Goal: Task Accomplishment & Management: Manage account settings

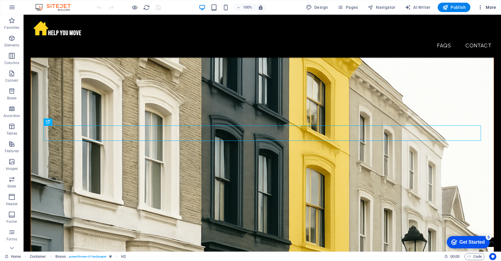
click at [492, 7] on span "More" at bounding box center [486, 7] width 19 height 6
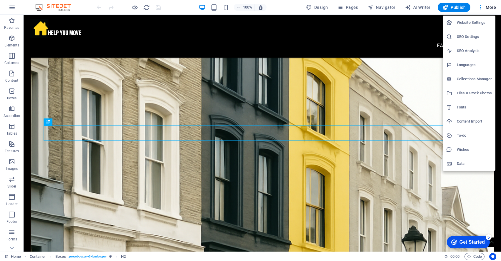
click at [469, 37] on h6 "SEO Settings" at bounding box center [473, 36] width 35 height 7
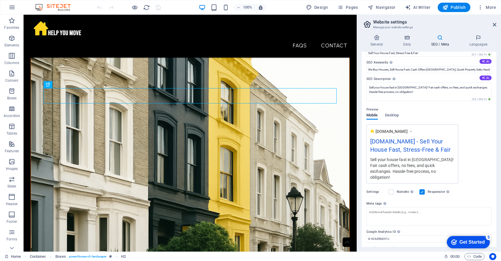
scroll to position [41, 0]
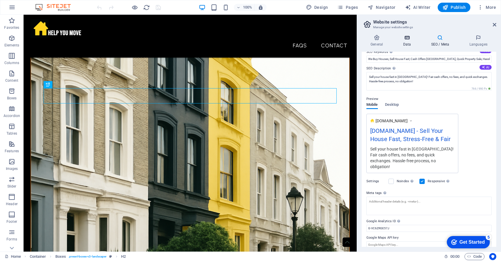
click at [406, 40] on icon at bounding box center [407, 38] width 26 height 6
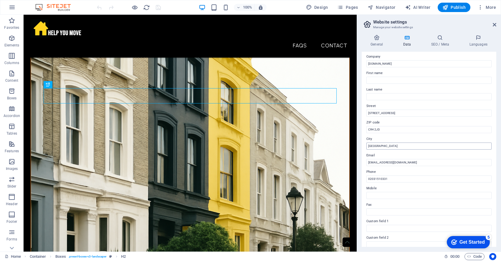
scroll to position [0, 0]
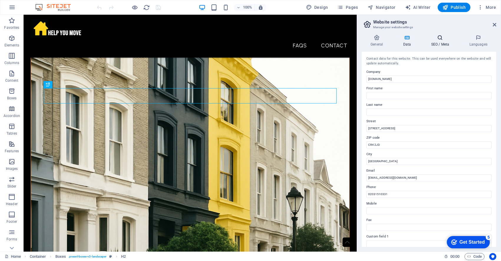
click at [441, 36] on icon at bounding box center [440, 38] width 36 height 6
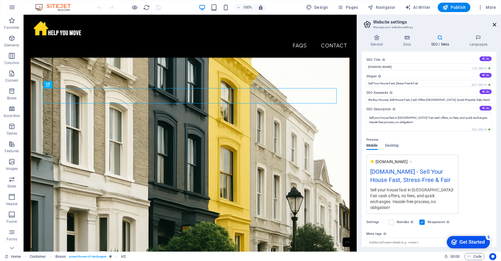
click at [494, 23] on icon at bounding box center [494, 24] width 4 height 5
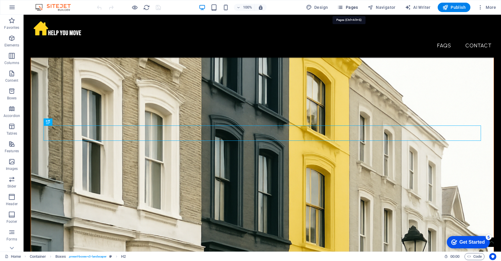
click at [343, 5] on icon "button" at bounding box center [340, 7] width 6 height 6
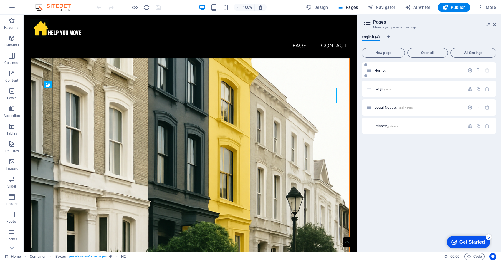
click at [387, 71] on p "Home /" at bounding box center [418, 71] width 88 height 4
click at [468, 70] on icon "button" at bounding box center [469, 70] width 5 height 5
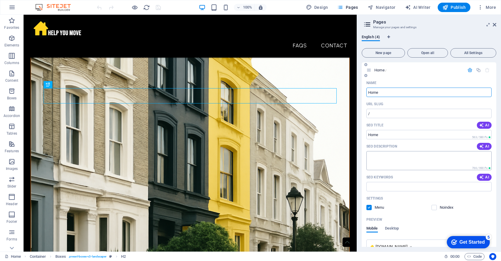
scroll to position [0, 0]
click at [467, 70] on icon "button" at bounding box center [469, 70] width 5 height 5
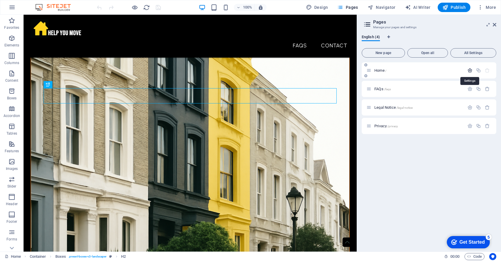
click at [467, 70] on icon "button" at bounding box center [469, 70] width 5 height 5
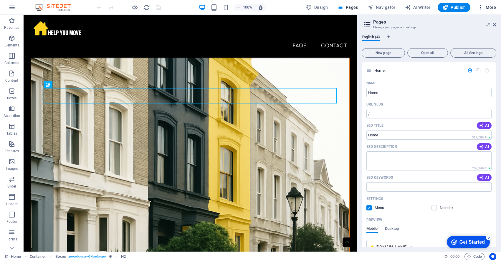
click at [491, 7] on span "More" at bounding box center [486, 7] width 19 height 6
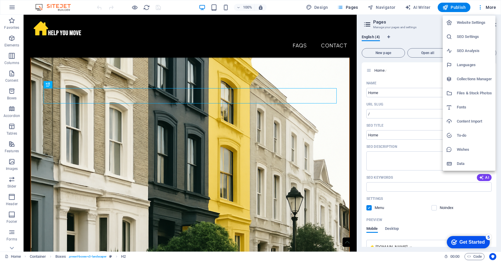
click at [468, 39] on h6 "SEO Settings" at bounding box center [473, 36] width 35 height 7
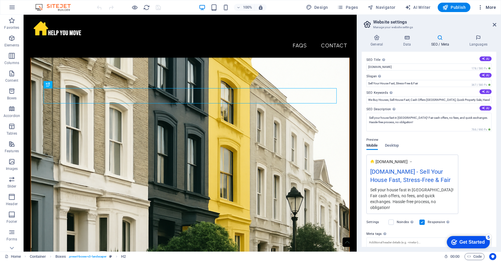
click at [484, 6] on span "More" at bounding box center [486, 7] width 19 height 6
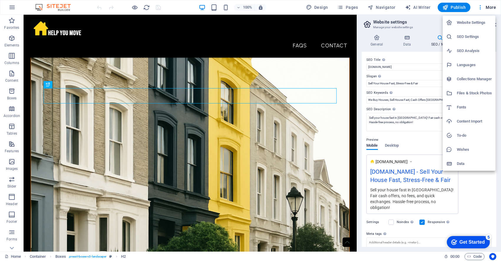
click at [471, 50] on h6 "SEO Analysis" at bounding box center [473, 50] width 35 height 7
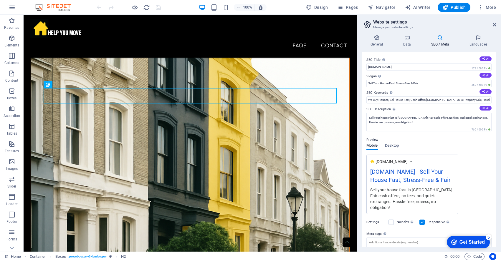
select select "google.com"
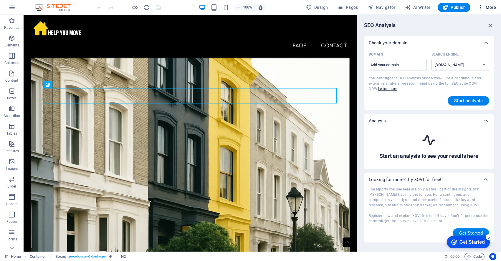
click at [485, 9] on span "More" at bounding box center [486, 7] width 19 height 6
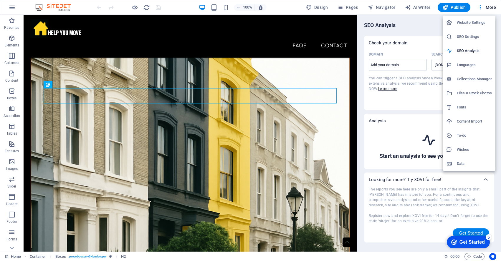
click at [466, 79] on h6 "Collections Manager" at bounding box center [473, 79] width 35 height 7
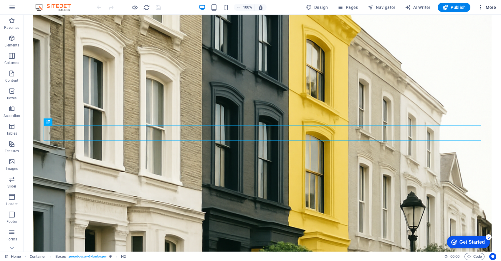
click at [488, 5] on span "More" at bounding box center [486, 7] width 19 height 6
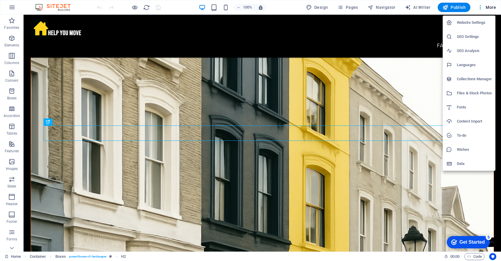
click at [467, 36] on h6 "SEO Settings" at bounding box center [473, 36] width 35 height 7
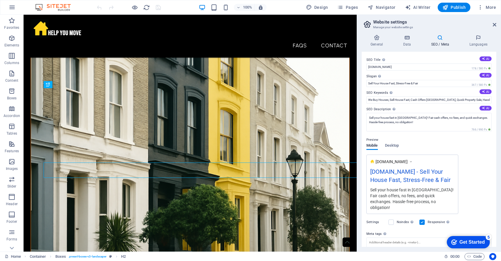
scroll to position [174, 0]
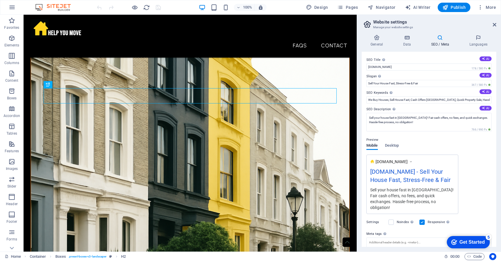
click at [442, 39] on icon at bounding box center [440, 38] width 36 height 6
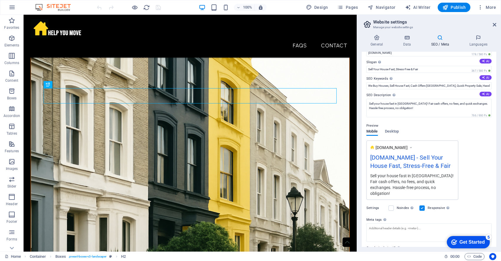
scroll to position [0, 0]
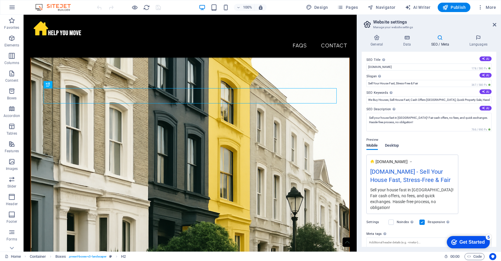
click at [391, 145] on span "Desktop" at bounding box center [392, 146] width 14 height 8
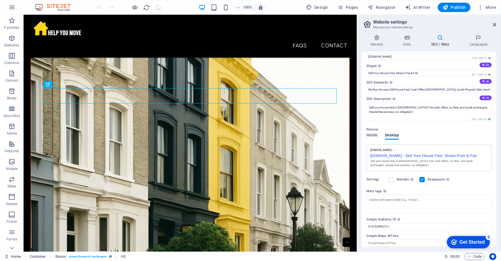
scroll to position [14, 0]
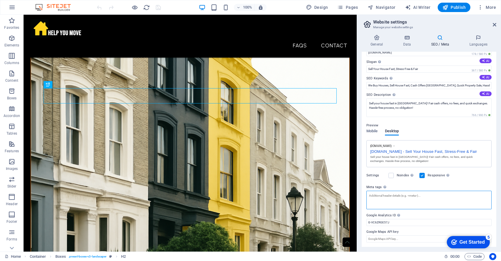
click at [370, 195] on textarea "Meta tags Enter HTML code here that will be placed inside the tags of your webs…" at bounding box center [428, 200] width 125 height 19
type textarea "<head>"
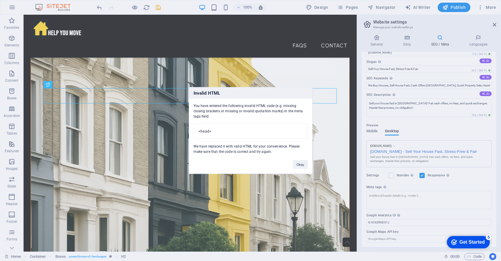
click at [407, 196] on div "Invalid HTML You have entered the following invalid HTML code (e.g. missing clo…" at bounding box center [250, 130] width 501 height 261
click at [380, 195] on div "Invalid HTML You have entered the following invalid HTML code (e.g. missing clo…" at bounding box center [250, 130] width 501 height 261
click at [302, 167] on button "Okay" at bounding box center [300, 164] width 15 height 9
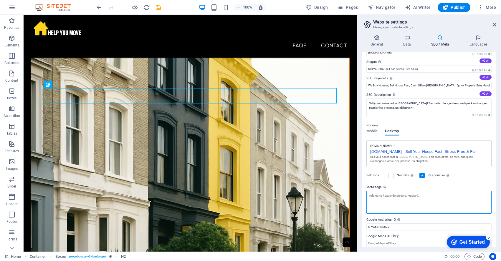
click at [389, 200] on textarea "Meta tags Enter HTML code here that will be placed inside the tags of your webs…" at bounding box center [428, 202] width 125 height 23
paste textarea "<!-- Google Tag Manager --> <script>(function(w,d,s,l,i){w[l]=w[l]||[];w[l].pus…"
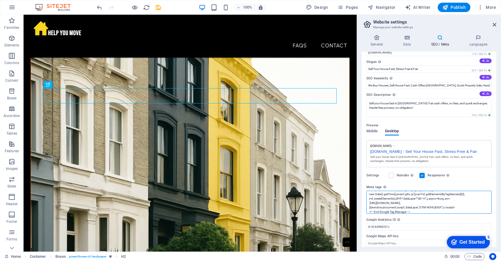
scroll to position [0, 0]
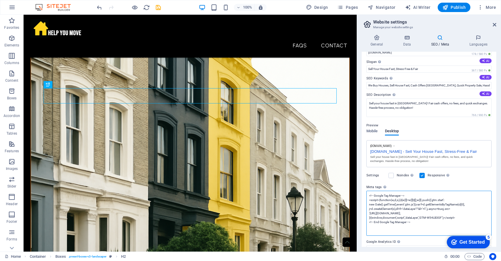
click at [406, 235] on textarea "<!-- Google Tag Manager --> <script>(function(w,d,s,l,i){w[l]=w[l]||[];w[l].pus…" at bounding box center [428, 213] width 125 height 45
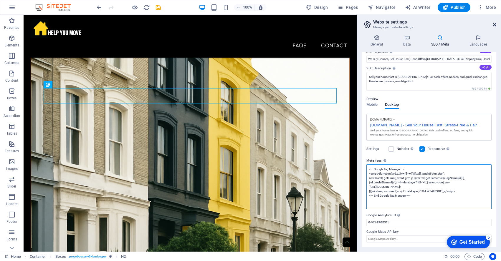
type textarea "<!-- Google Tag Manager --> <script>(function(w,d,s,l,i){w[l]=w[l]||[];w[l].pus…"
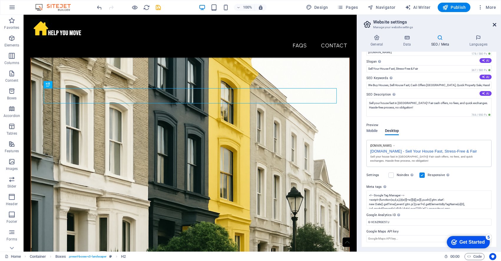
scroll to position [14, 0]
click at [492, 23] on icon at bounding box center [494, 24] width 4 height 5
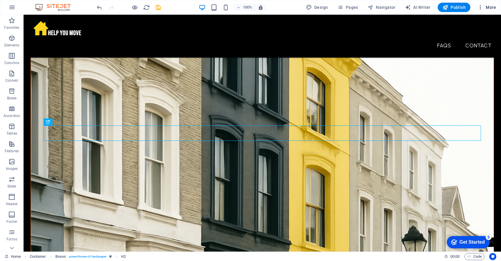
click at [493, 9] on span "More" at bounding box center [486, 7] width 19 height 6
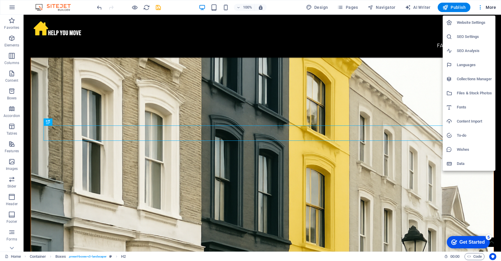
click at [467, 41] on li "SEO Settings" at bounding box center [468, 37] width 53 height 14
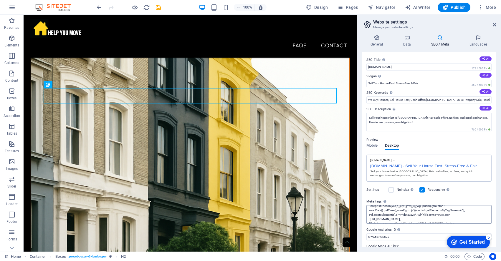
scroll to position [18, 0]
click at [494, 25] on icon at bounding box center [494, 24] width 4 height 5
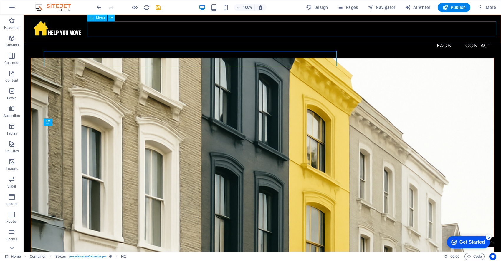
scroll to position [212, 0]
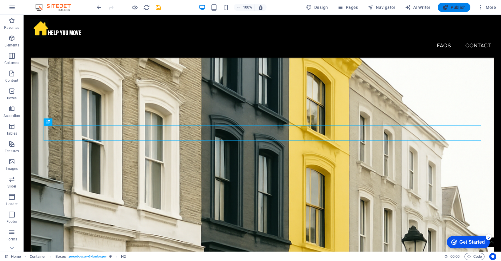
click at [461, 6] on span "Publish" at bounding box center [453, 7] width 23 height 6
